Goal: Check status: Check status

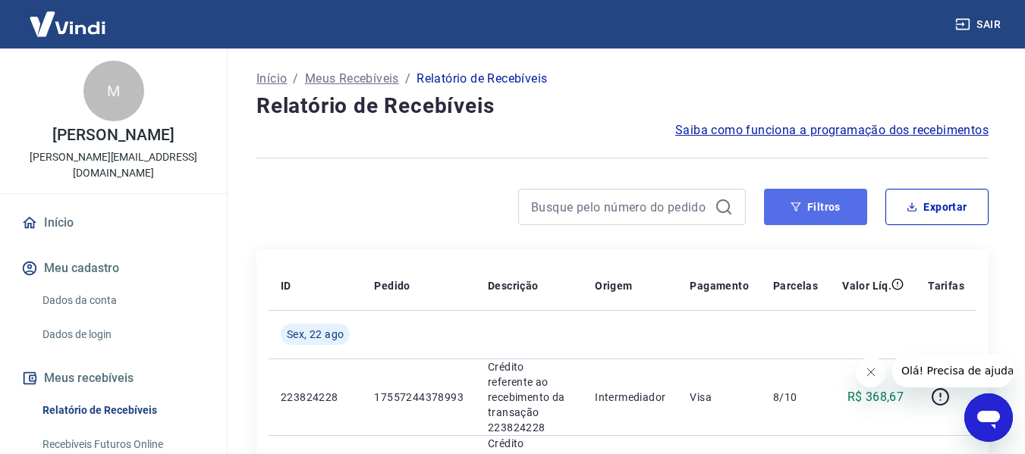
click at [825, 200] on button "Filtros" at bounding box center [815, 207] width 103 height 36
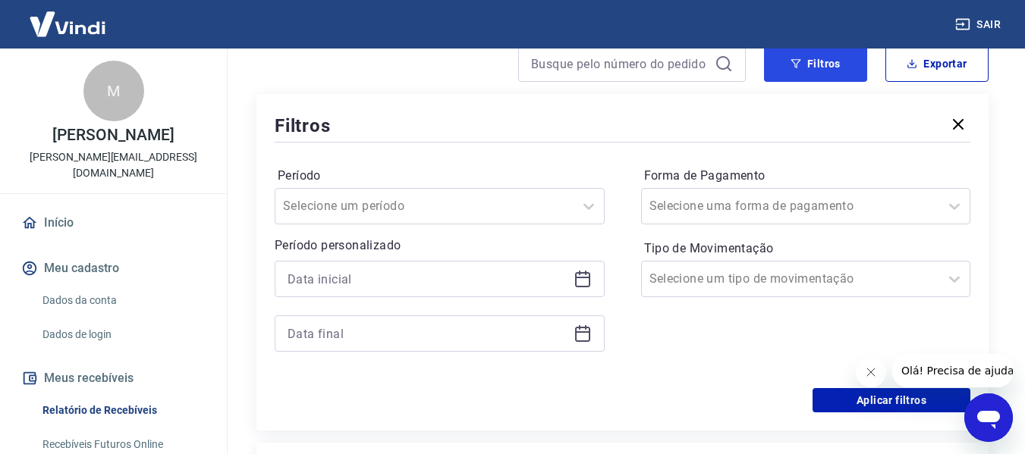
scroll to position [303, 0]
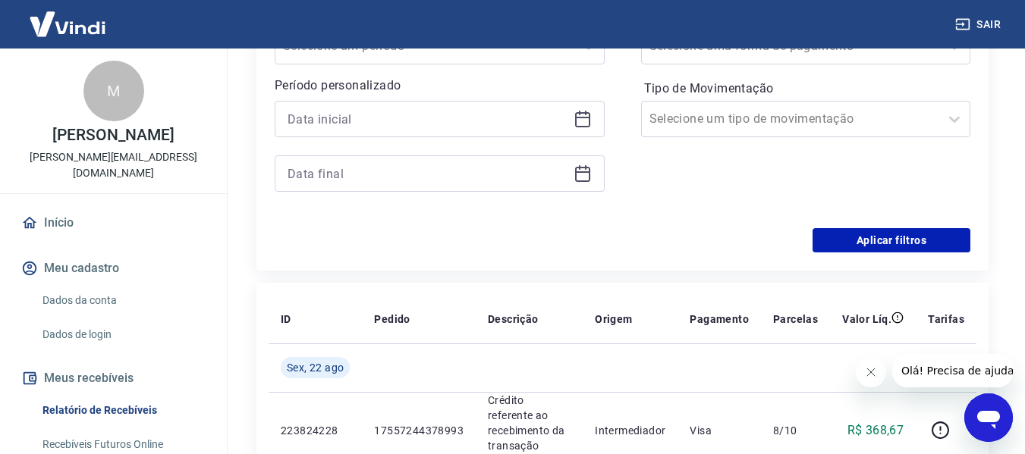
click at [331, 105] on div at bounding box center [440, 119] width 330 height 36
click at [329, 121] on input at bounding box center [427, 119] width 280 height 23
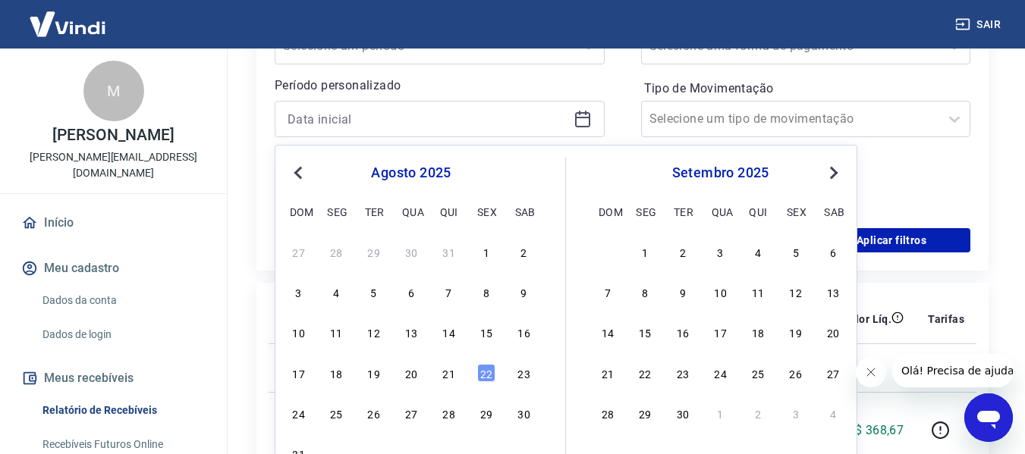
click at [447, 388] on div "27 28 29 30 31 1 2 3 4 5 6 7 8 9 10 11 12 13 14 15 16 17 18 19 20 21 22 23 24 2…" at bounding box center [410, 352] width 247 height 225
click at [448, 372] on div "21" at bounding box center [449, 373] width 18 height 18
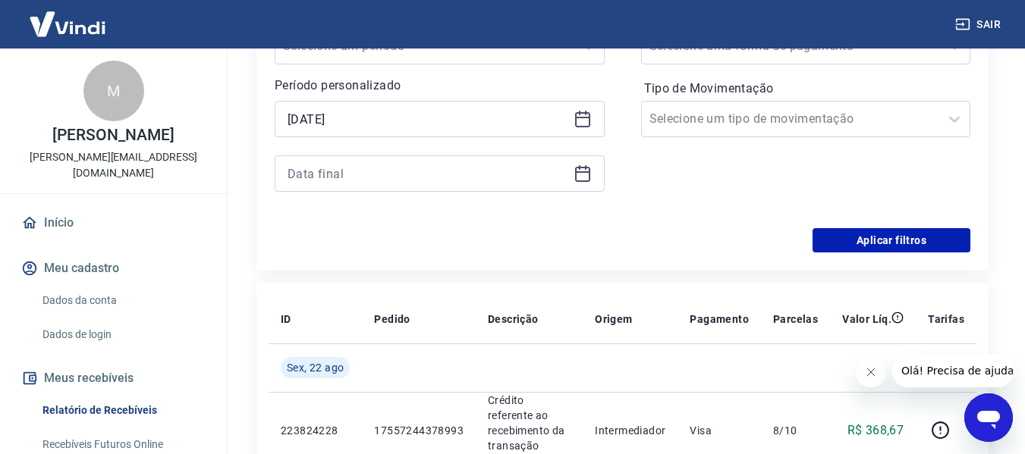
type input "[DATE]"
click at [340, 171] on input at bounding box center [427, 173] width 280 height 23
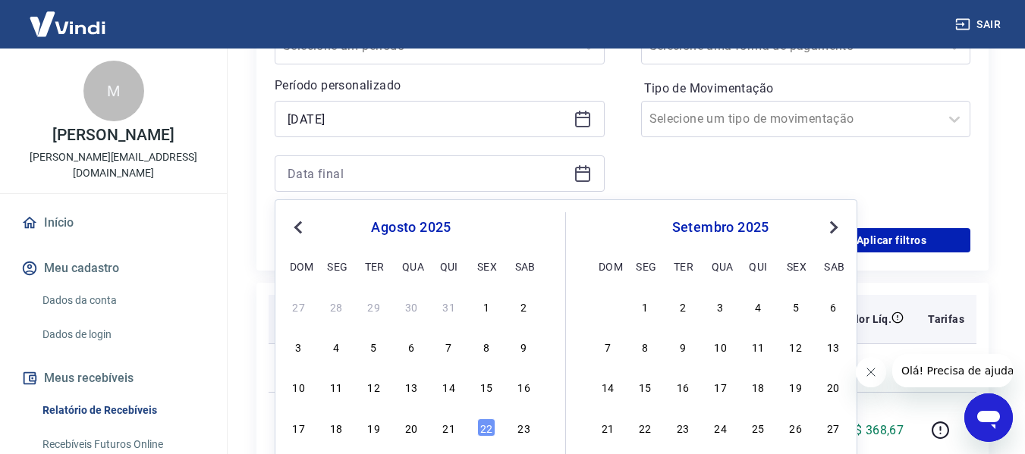
click at [454, 437] on div "21" at bounding box center [449, 428] width 18 height 18
type input "[DATE]"
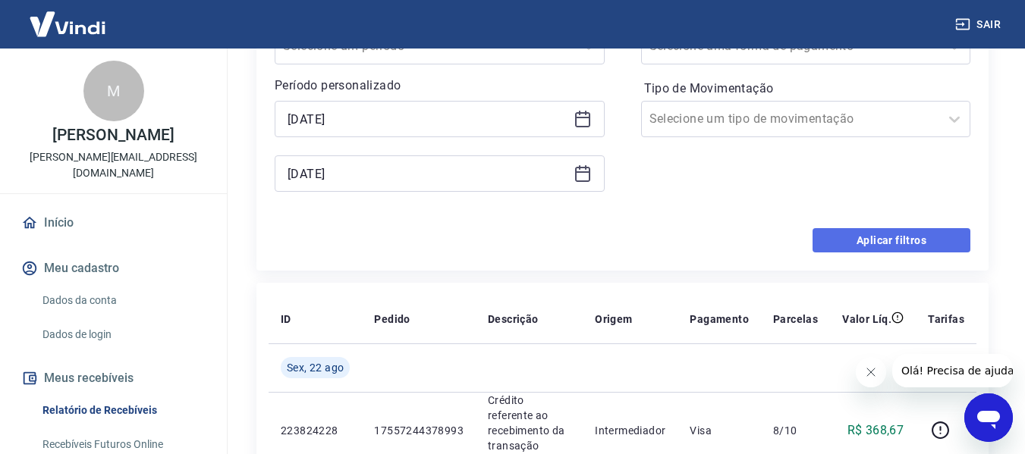
click at [890, 245] on button "Aplicar filtros" at bounding box center [891, 240] width 158 height 24
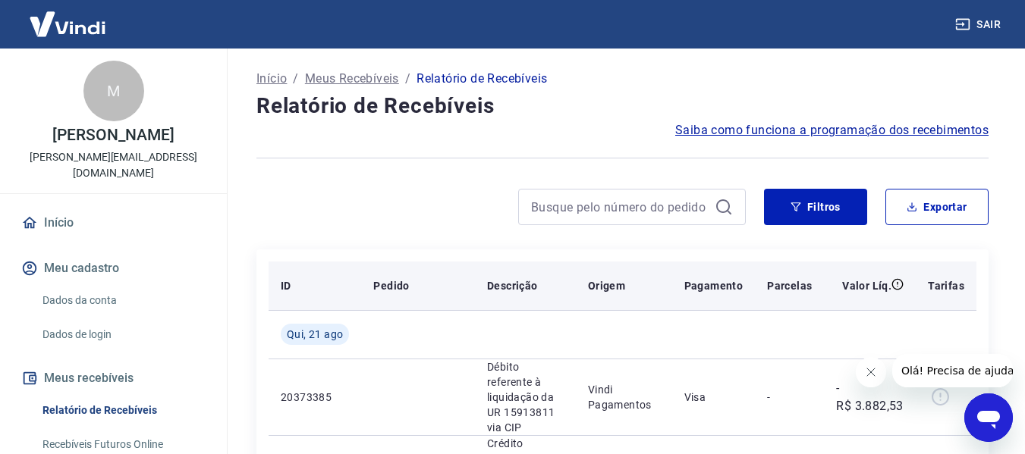
click at [420, 300] on th "Pedido" at bounding box center [418, 286] width 114 height 49
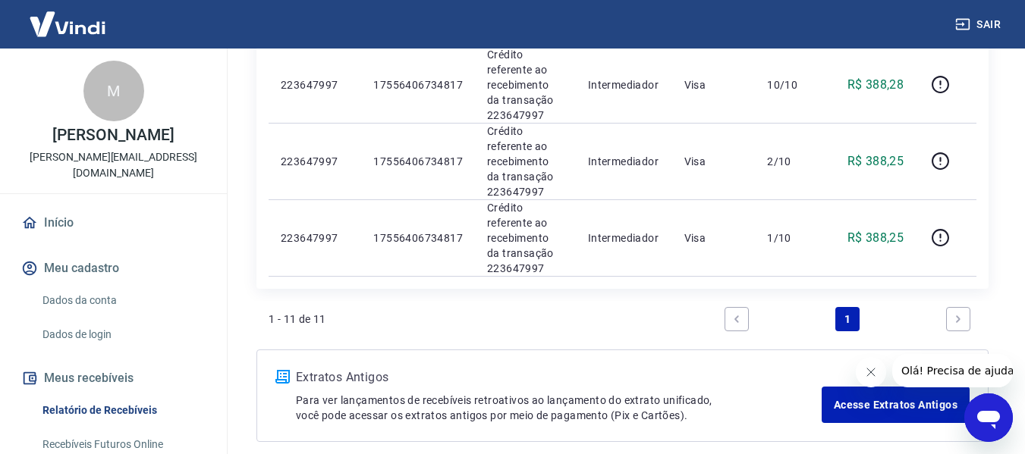
scroll to position [981, 0]
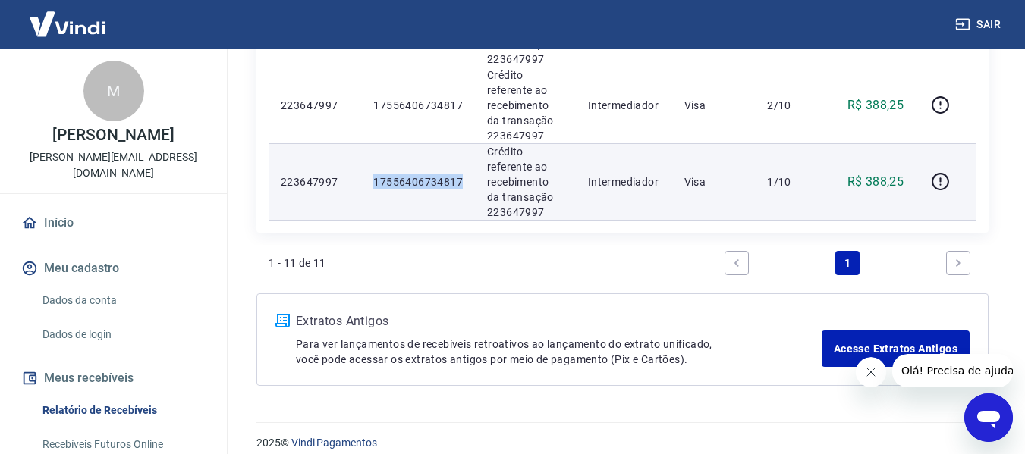
drag, startPoint x: 354, startPoint y: 155, endPoint x: 470, endPoint y: 171, distance: 117.0
click at [470, 171] on tr "223647997 17556406734817 Crédito referente ao recebimento da transação 22364799…" at bounding box center [622, 181] width 708 height 77
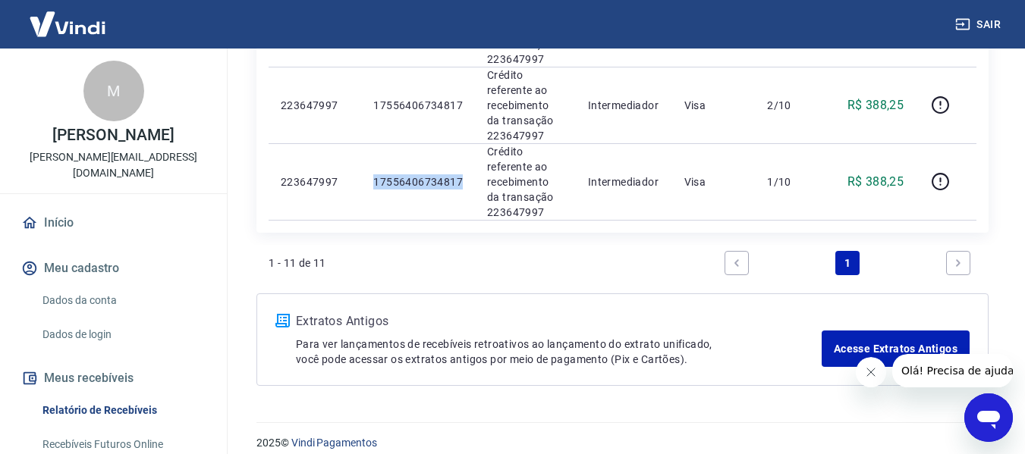
copy tr "17556406734817"
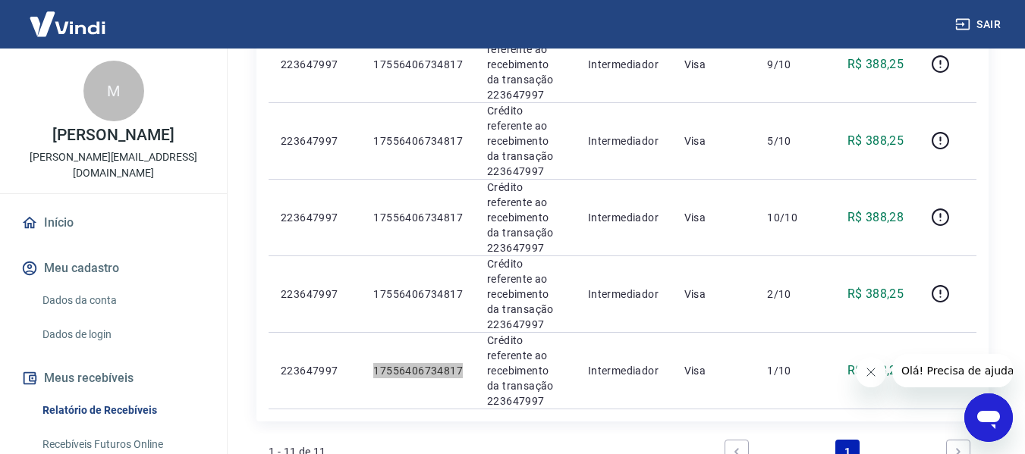
scroll to position [476, 0]
